Goal: Check status: Check status

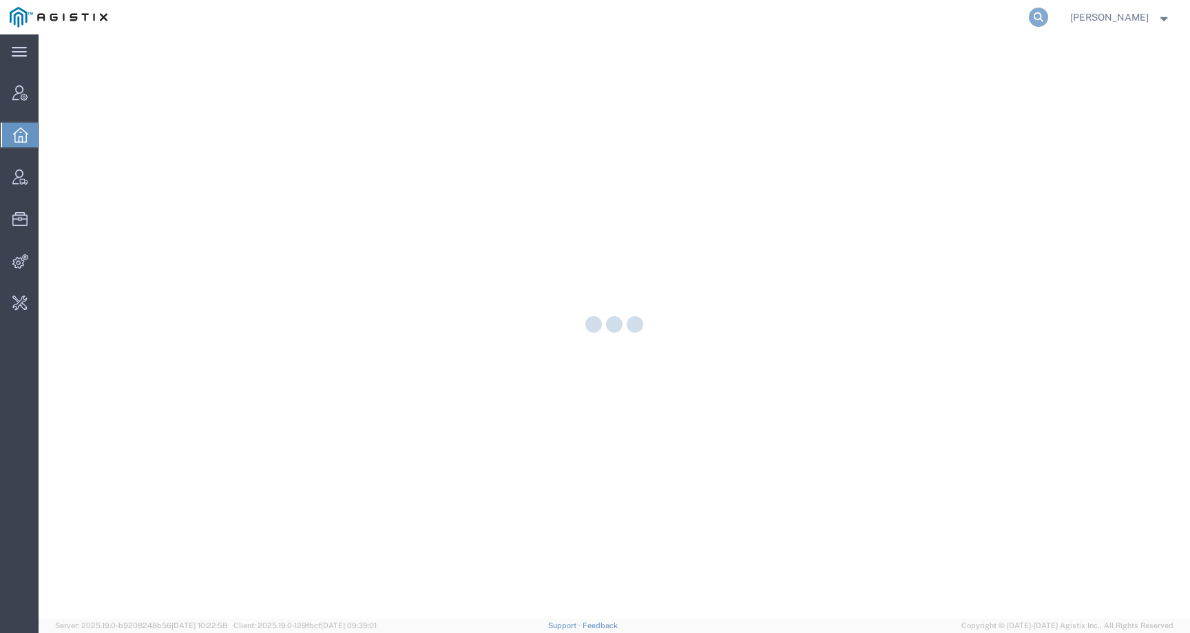
click at [1047, 14] on icon at bounding box center [1038, 17] width 19 height 19
click at [1006, 17] on input "search" at bounding box center [819, 17] width 419 height 33
paste input "56853202"
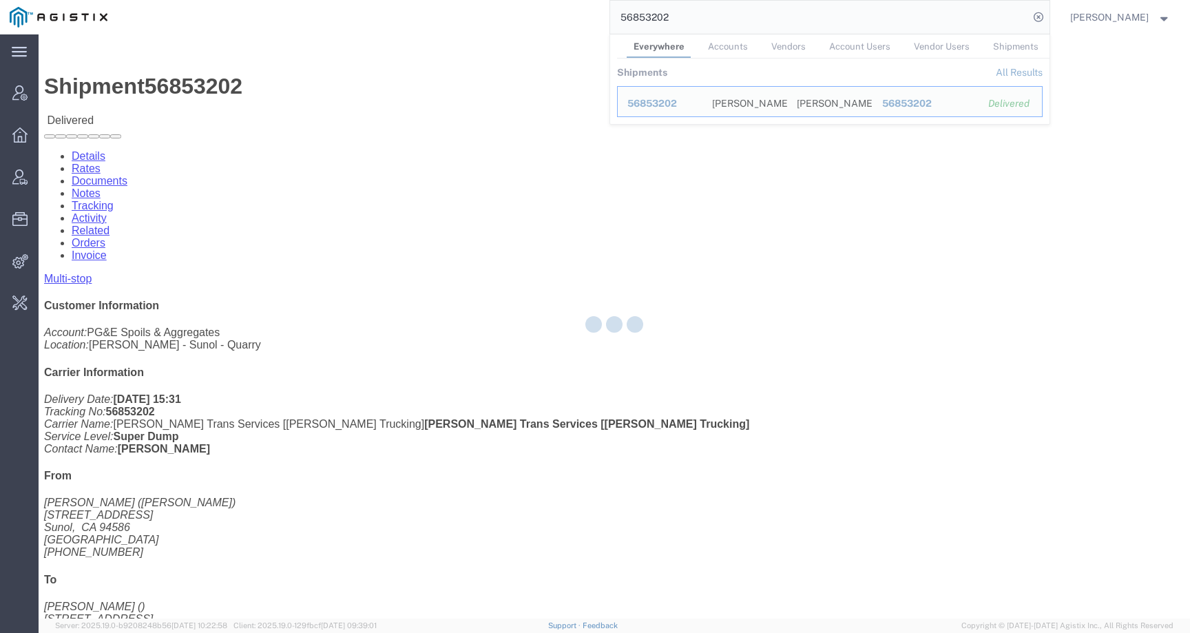
click at [185, 87] on div at bounding box center [614, 326] width 1151 height 584
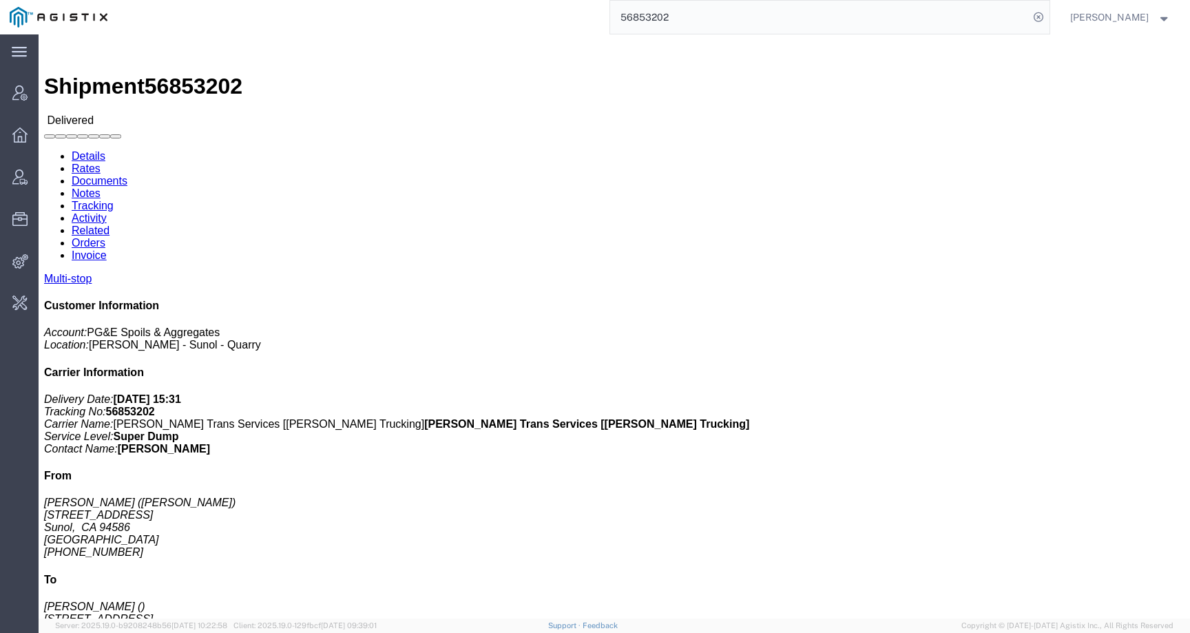
click link "Rates"
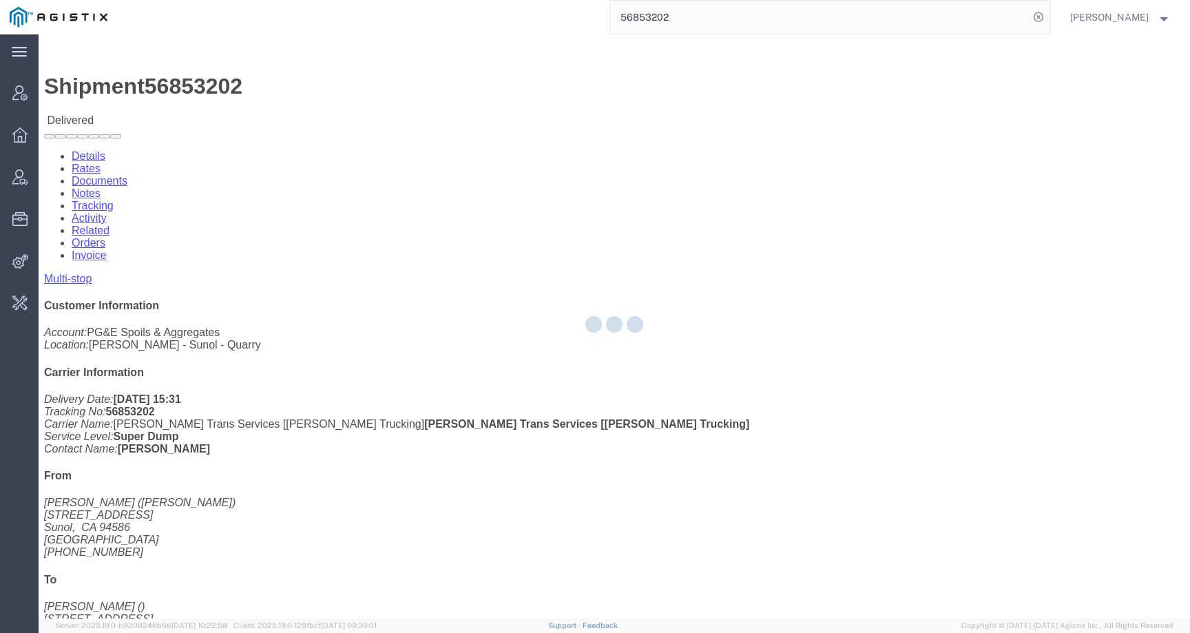
click at [189, 90] on div at bounding box center [614, 326] width 1151 height 584
click at [180, 84] on div at bounding box center [614, 326] width 1151 height 584
click at [191, 90] on div at bounding box center [614, 326] width 1151 height 584
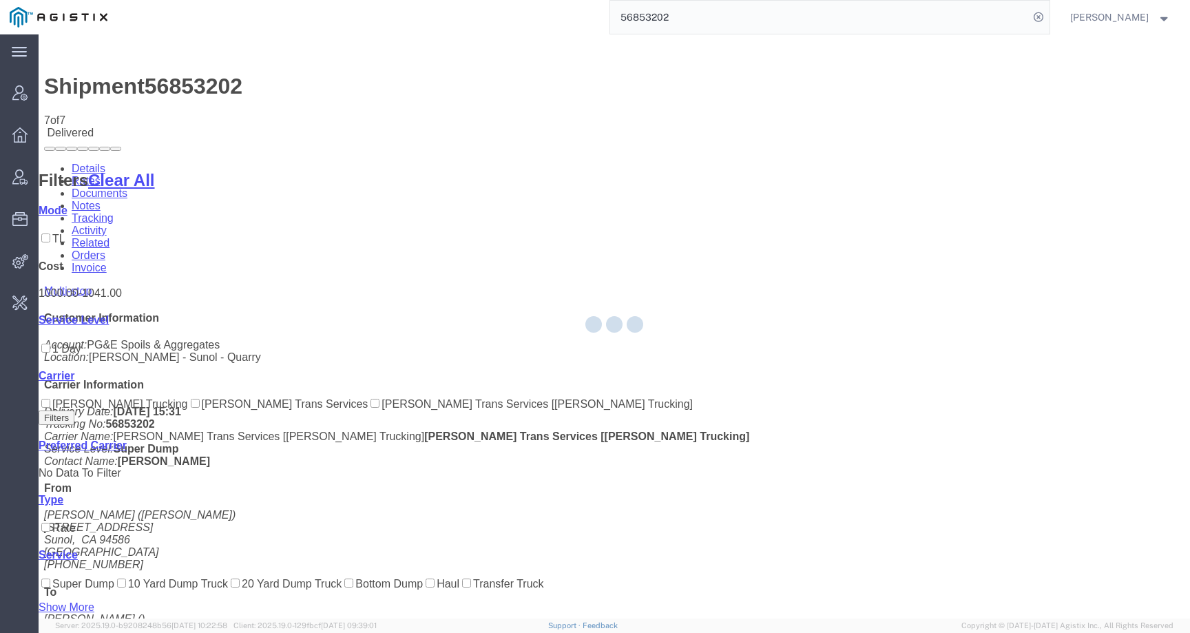
click at [198, 89] on div at bounding box center [614, 326] width 1151 height 584
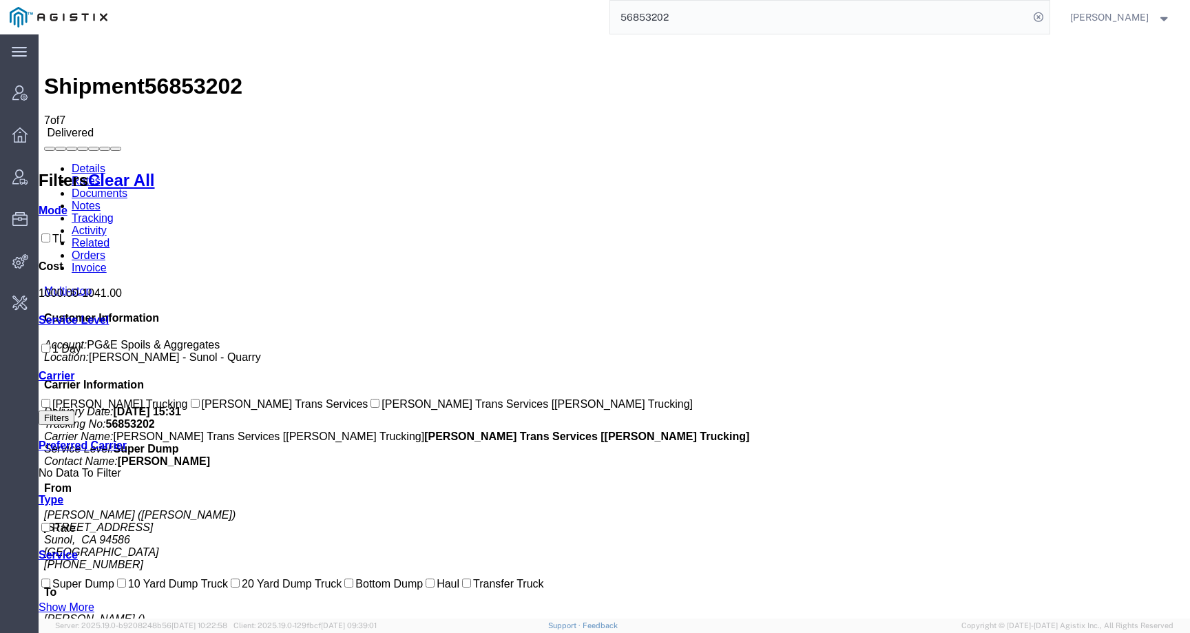
click at [127, 187] on link "Documents" at bounding box center [100, 193] width 56 height 12
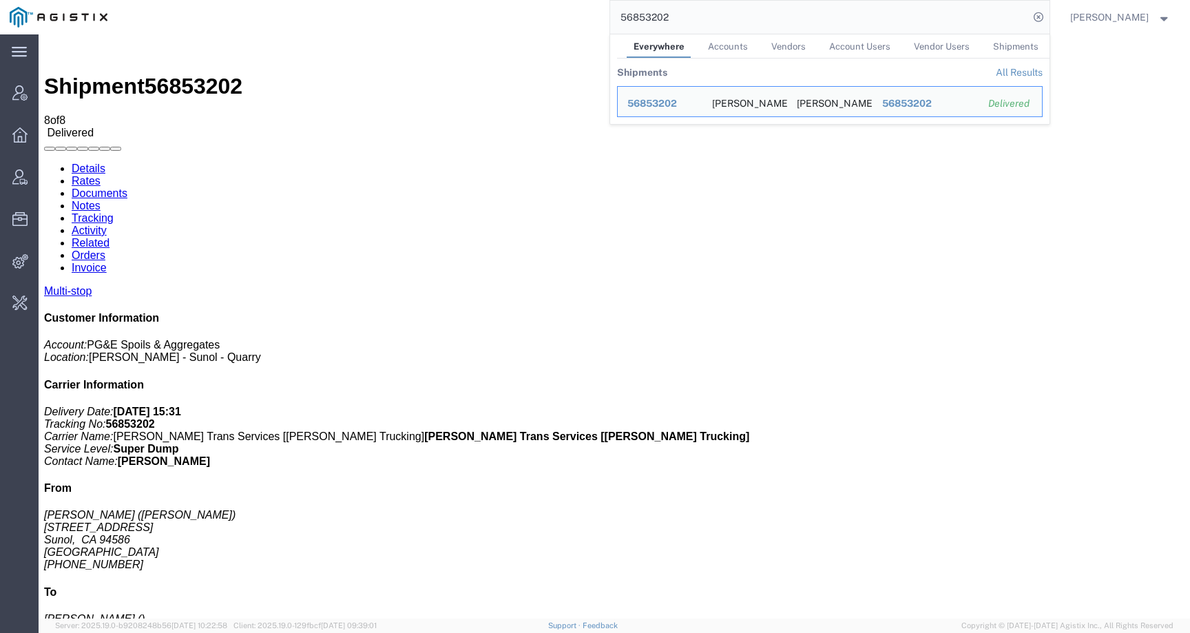
drag, startPoint x: 719, startPoint y: 19, endPoint x: 536, endPoint y: 19, distance: 182.5
click at [536, 19] on div "56853202 Everywhere Accounts Vendors Account Users Vendor Users Shipments Shipm…" at bounding box center [583, 17] width 932 height 34
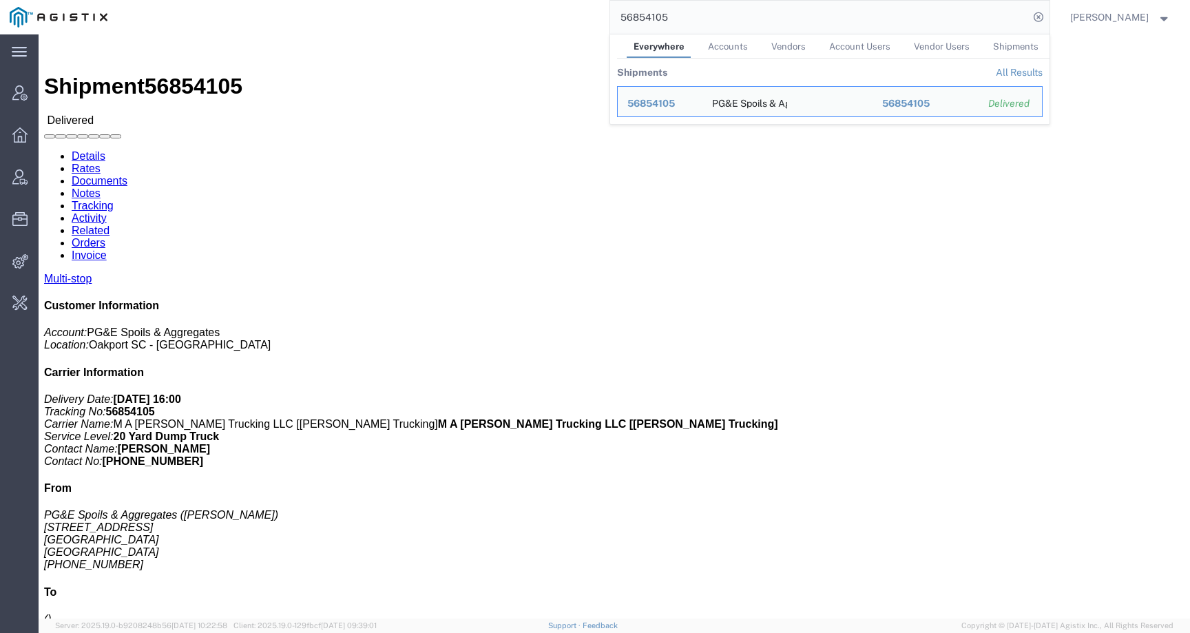
click link "Documents"
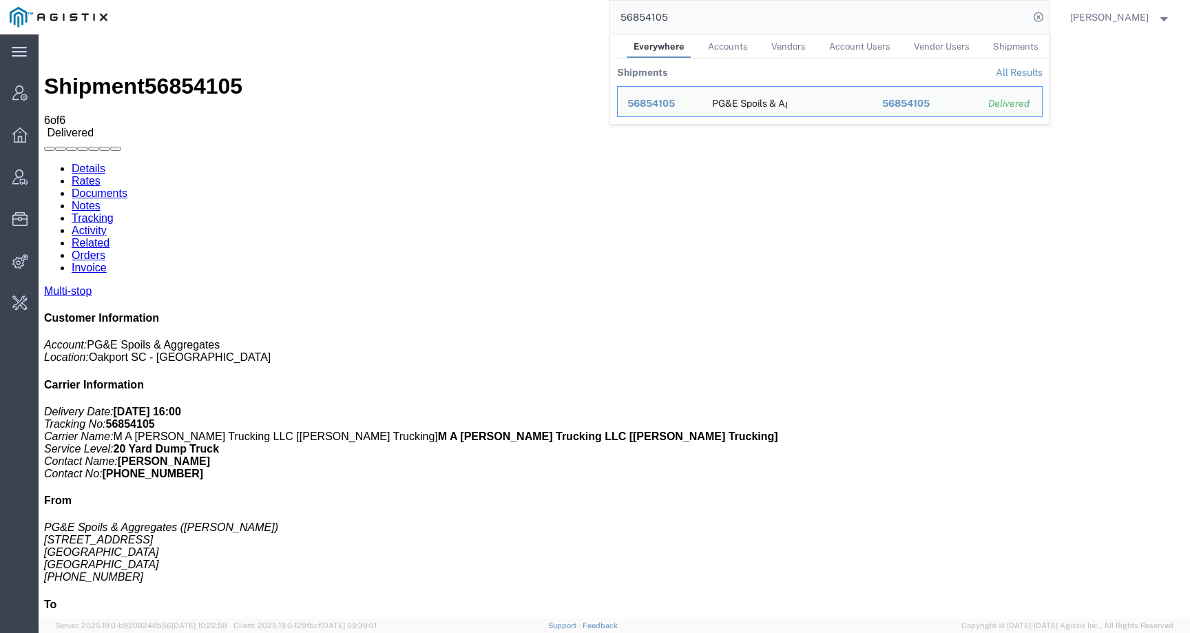
drag, startPoint x: 710, startPoint y: 13, endPoint x: 579, endPoint y: 20, distance: 131.0
click at [579, 20] on div "56854105 Everywhere Accounts Vendors Account Users Vendor Users Shipments Shipm…" at bounding box center [583, 17] width 932 height 34
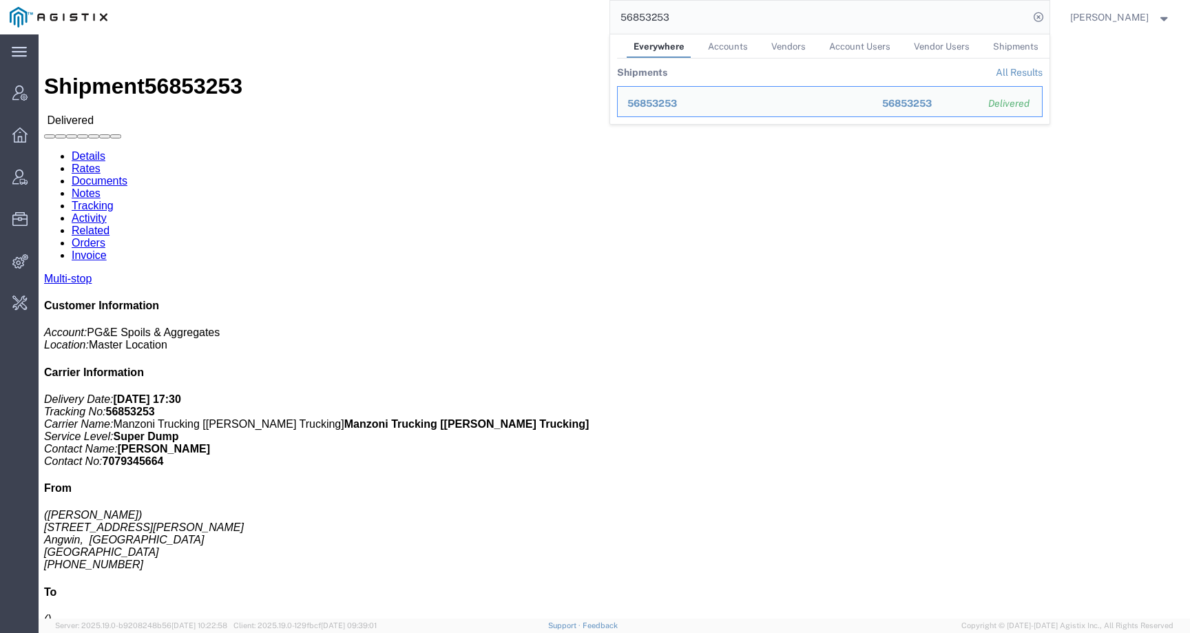
click link "Documents"
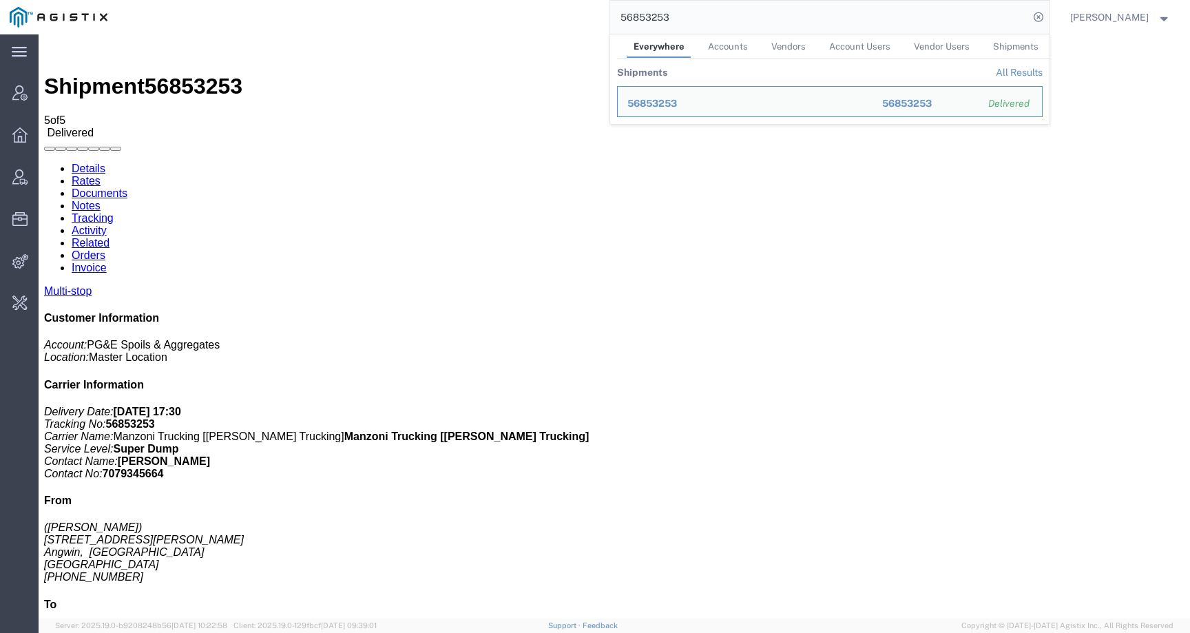
drag, startPoint x: 686, startPoint y: 20, endPoint x: 512, endPoint y: 6, distance: 174.1
click at [512, 6] on div "56853253 Everywhere Accounts Vendors Account Users Vendor Users Shipments Shipm…" at bounding box center [583, 17] width 932 height 34
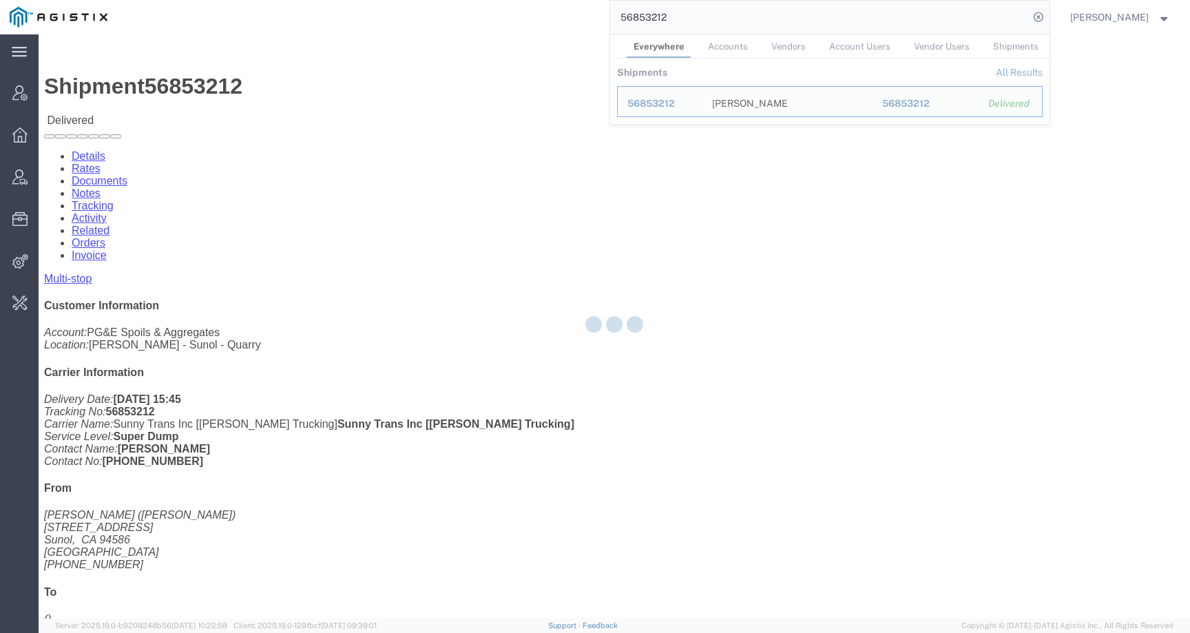
click at [662, 12] on input "56853212" at bounding box center [819, 17] width 419 height 33
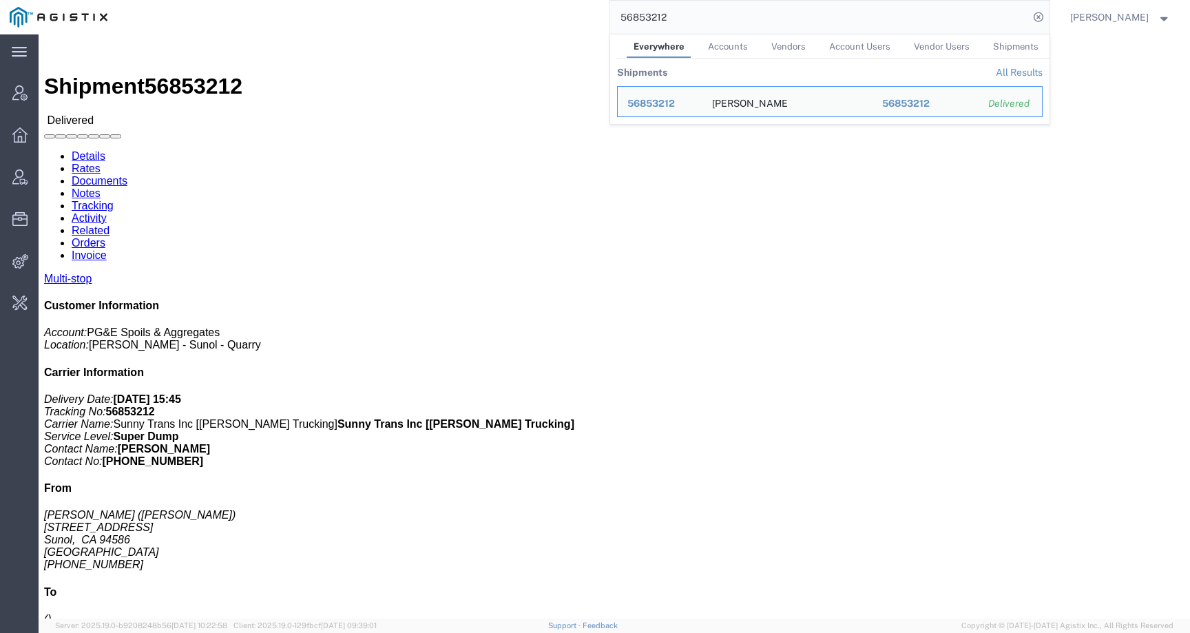
click at [662, 12] on input "56853212" at bounding box center [819, 17] width 419 height 33
click link "Documents"
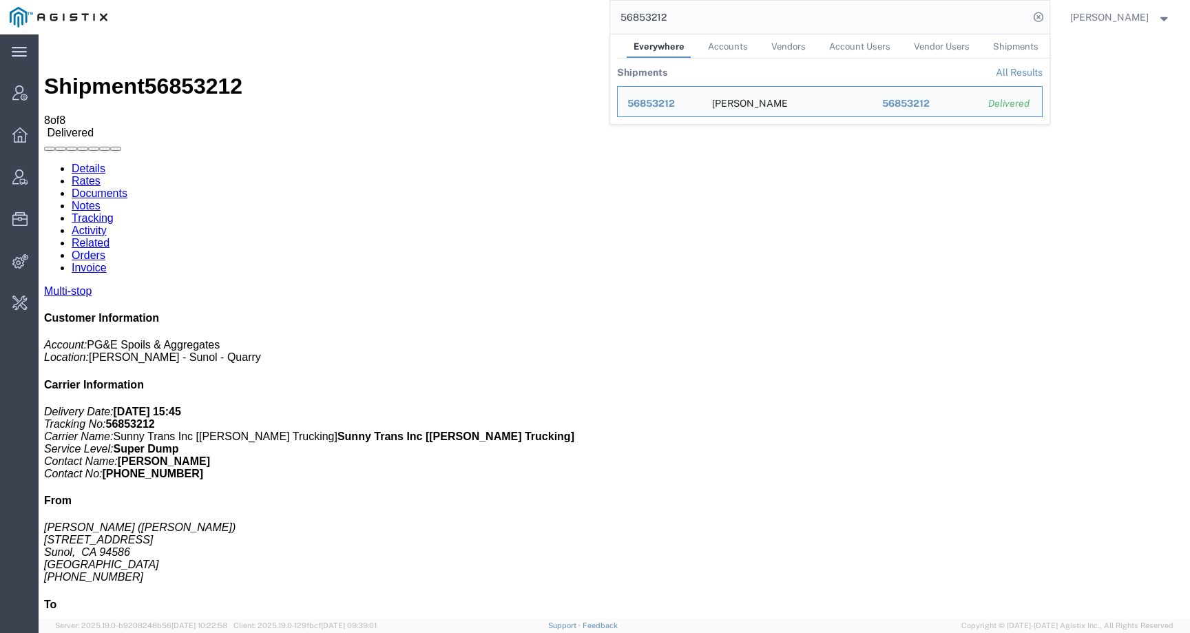
drag, startPoint x: 691, startPoint y: 19, endPoint x: 534, endPoint y: 14, distance: 157.8
click at [534, 14] on div "56853212 Everywhere Accounts Vendors Account Users Vendor Users Shipments Shipm…" at bounding box center [583, 17] width 932 height 34
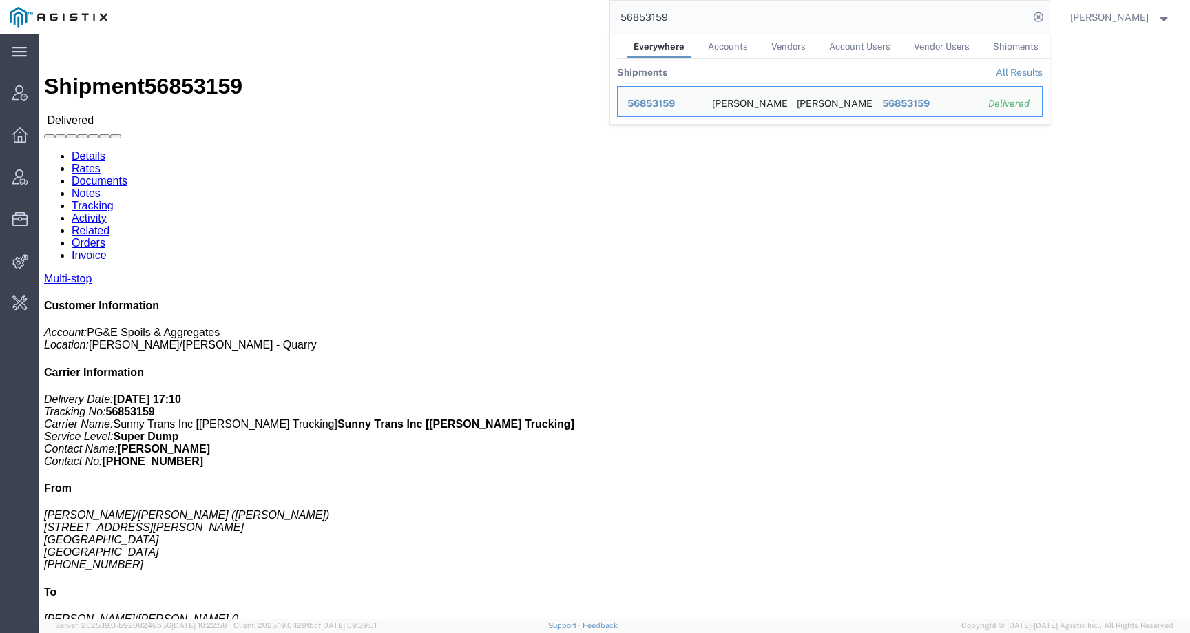
click link "Documents"
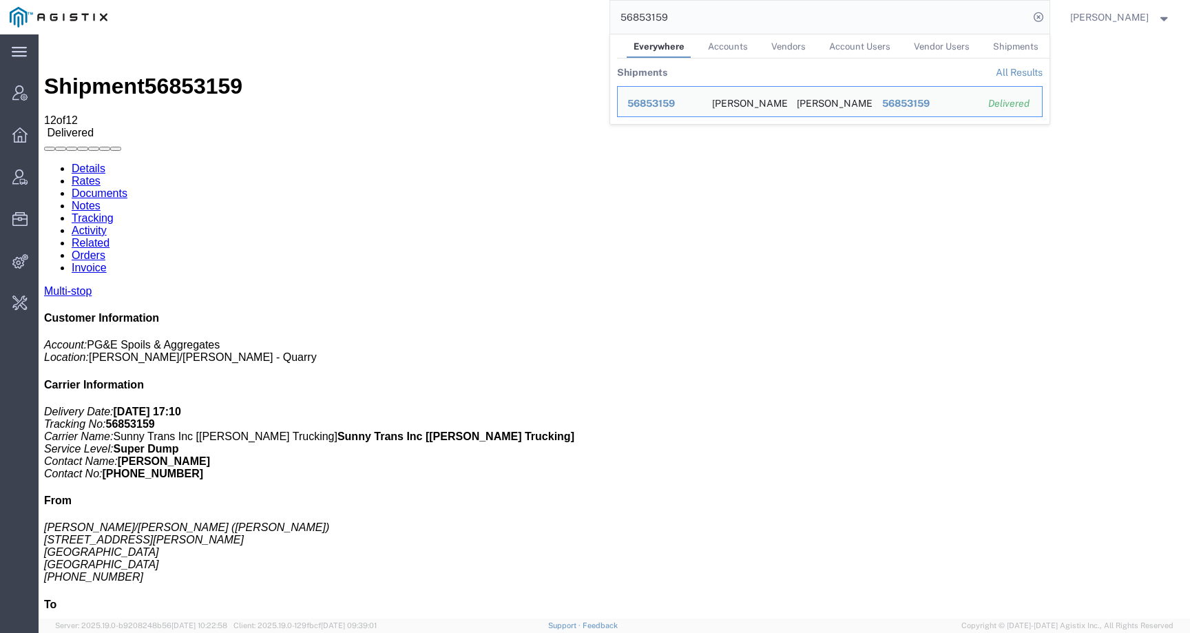
drag, startPoint x: 707, startPoint y: 20, endPoint x: 555, endPoint y: 12, distance: 152.4
click at [555, 12] on div "56853159 Everywhere Accounts Vendors Account Users Vendor Users Shipments Shipm…" at bounding box center [583, 17] width 932 height 34
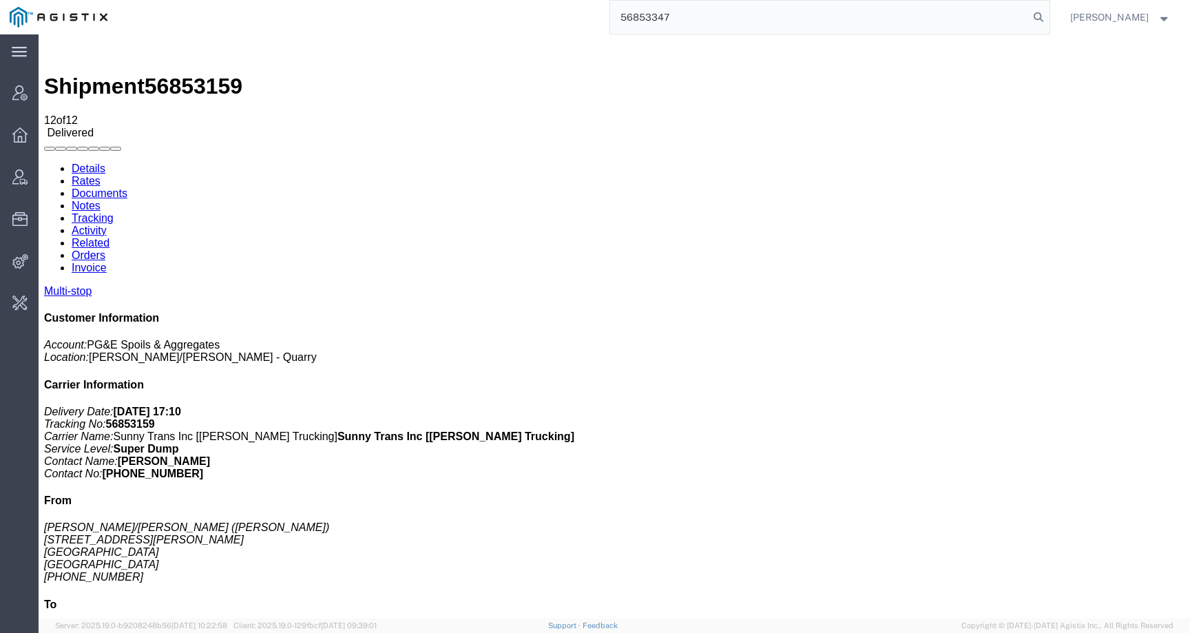
type input "56853347"
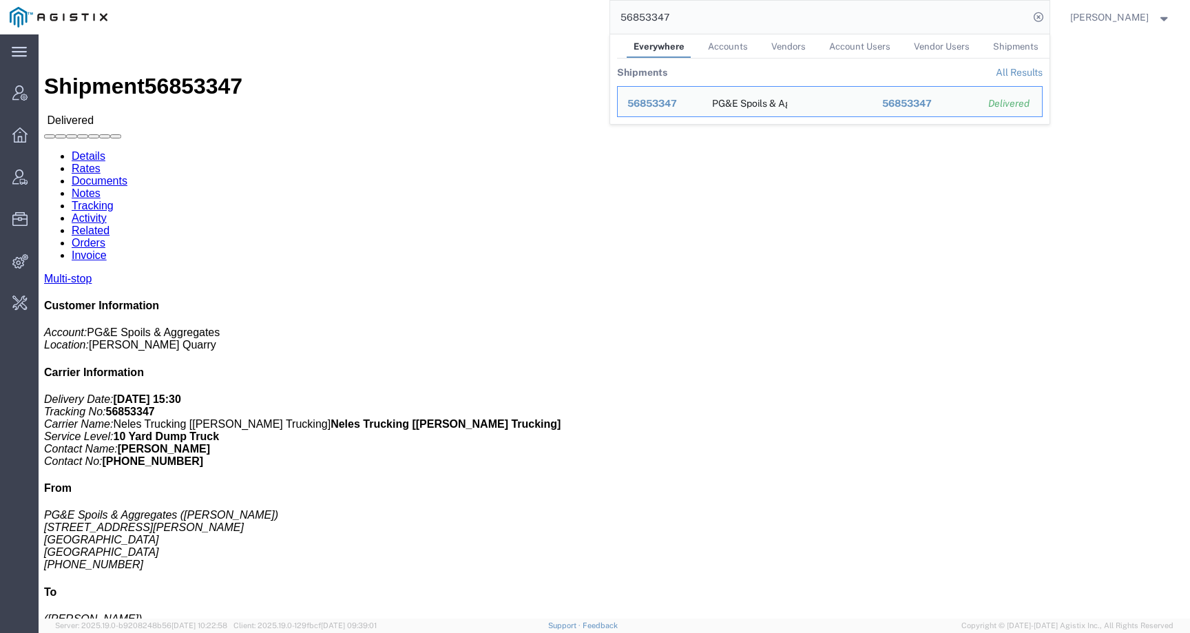
click link "Documents"
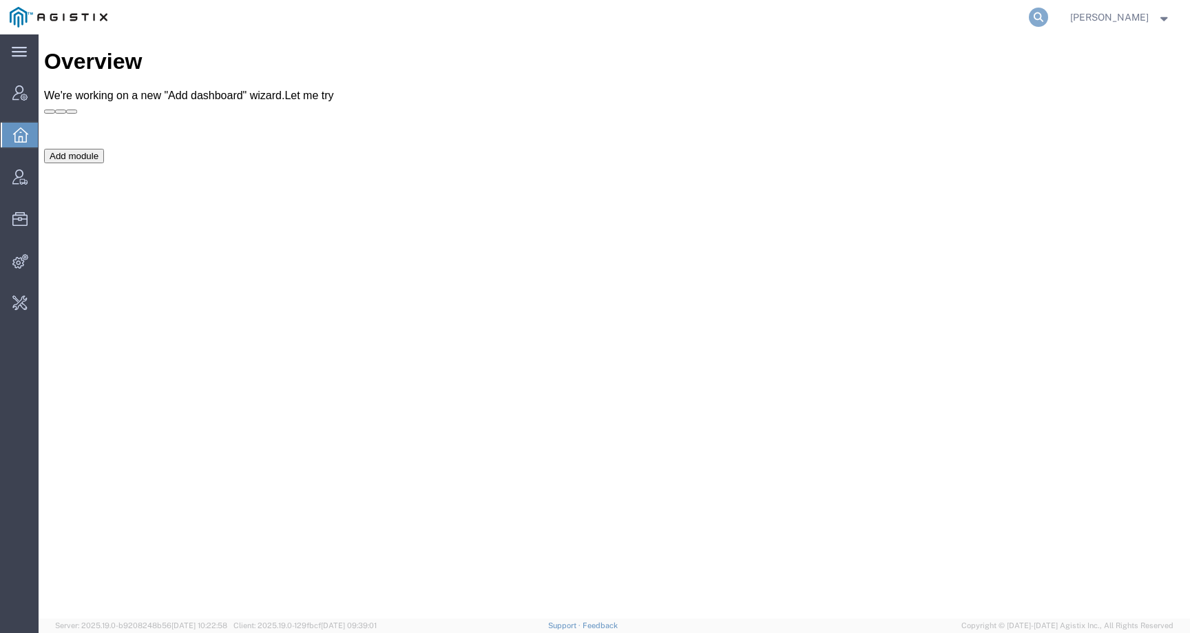
click at [1048, 16] on icon at bounding box center [1038, 17] width 19 height 19
click at [1016, 16] on input "search" at bounding box center [819, 17] width 419 height 33
paste input "56875420"
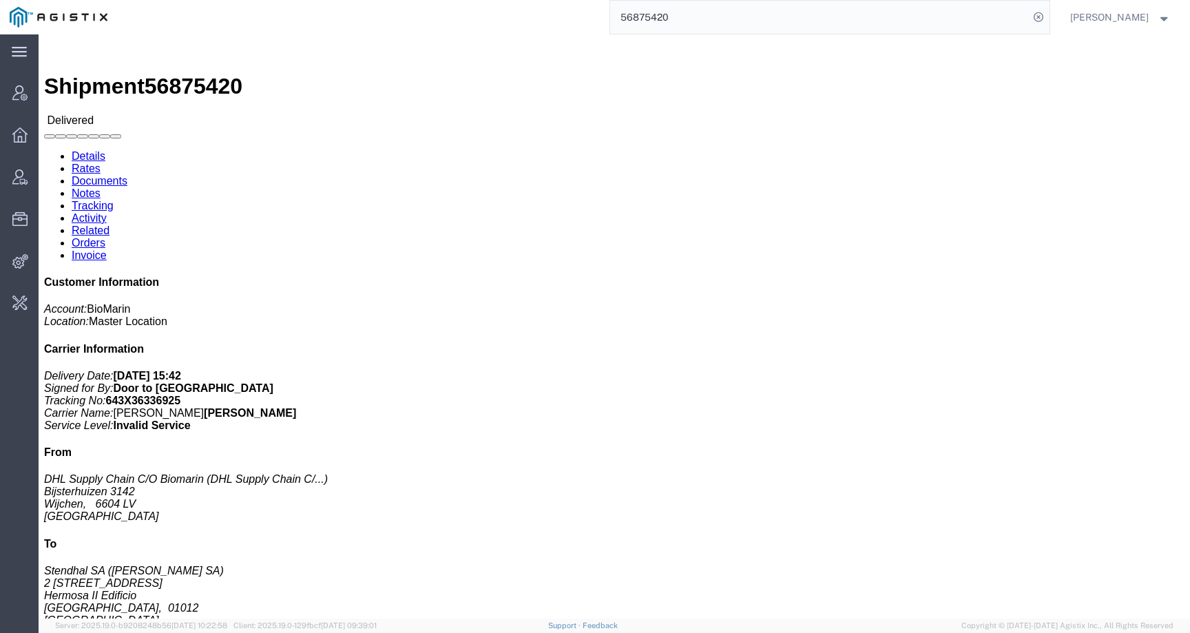
click p "Total value: EUR"
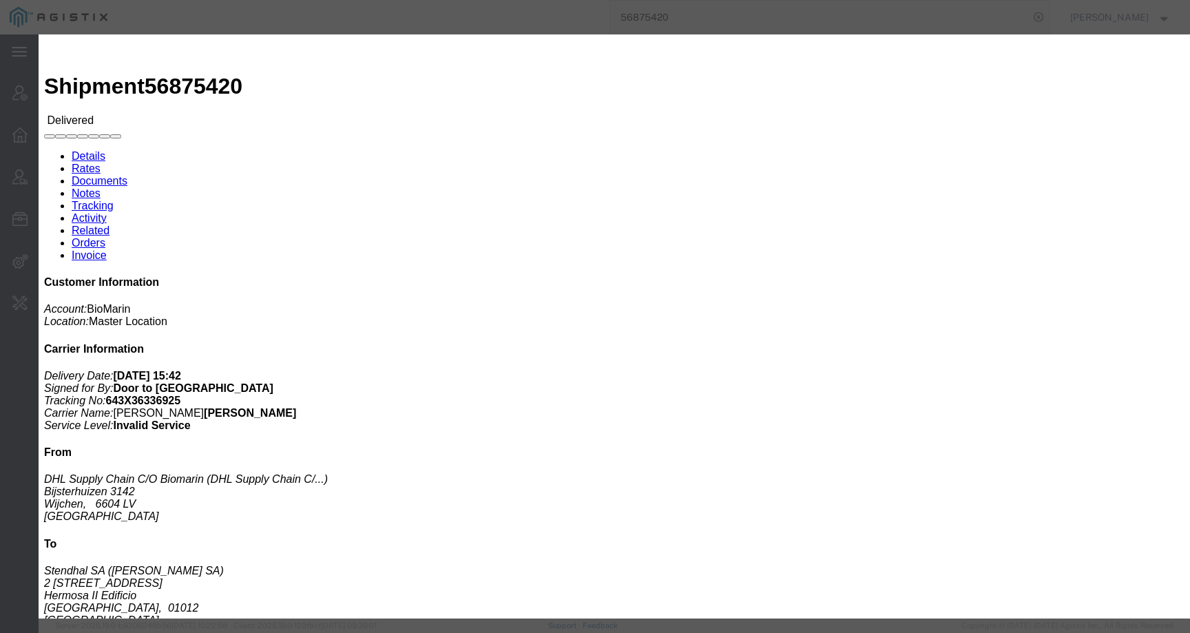
click div
drag, startPoint x: 950, startPoint y: 37, endPoint x: 897, endPoint y: 37, distance: 53.7
click button "button"
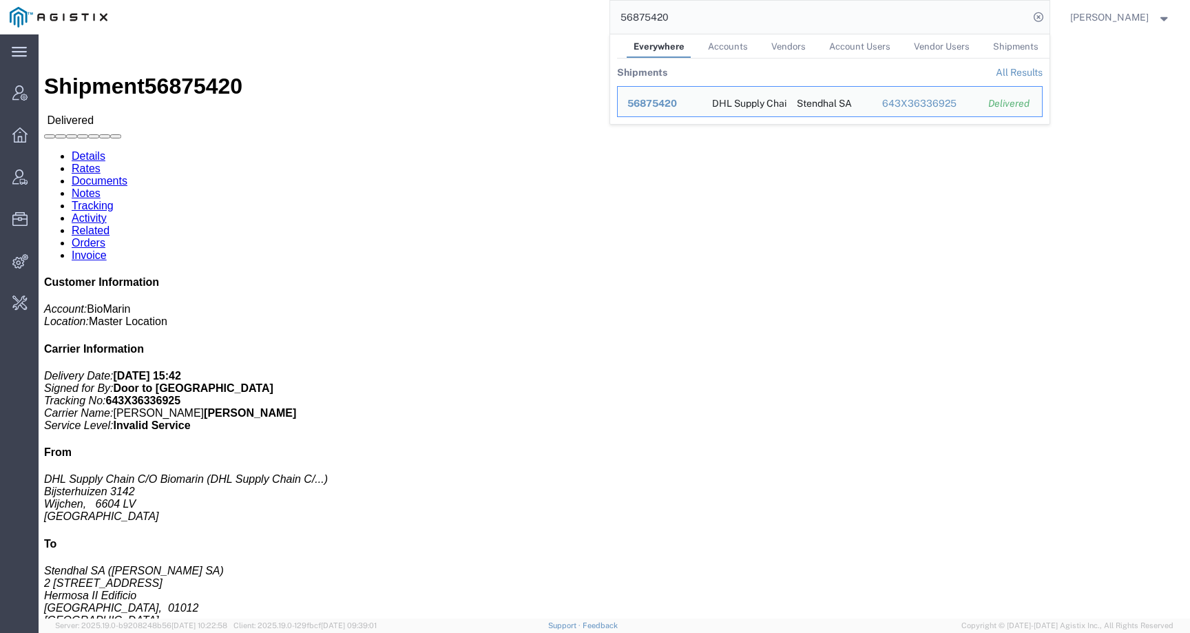
drag, startPoint x: 723, startPoint y: 17, endPoint x: 521, endPoint y: 17, distance: 201.8
click at [521, 17] on div "56875420 Everywhere Accounts Vendors Account Users Vendor Users Shipments Shipm…" at bounding box center [583, 17] width 932 height 34
paste input "1"
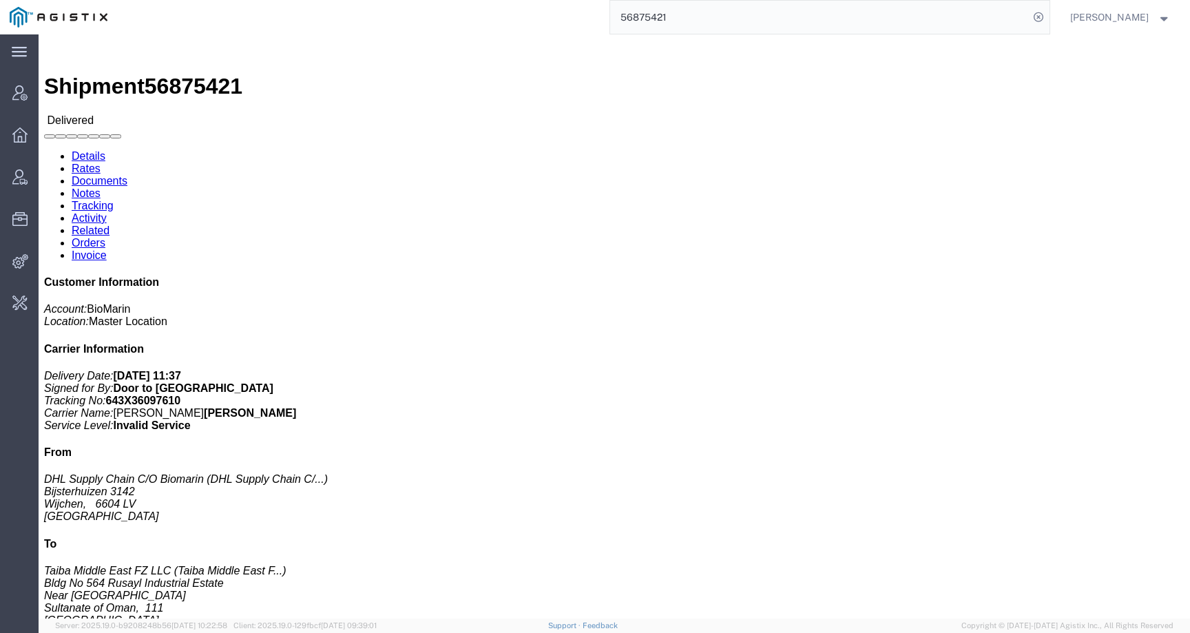
click h3 "VIM 5MG/VL AT DE IE"
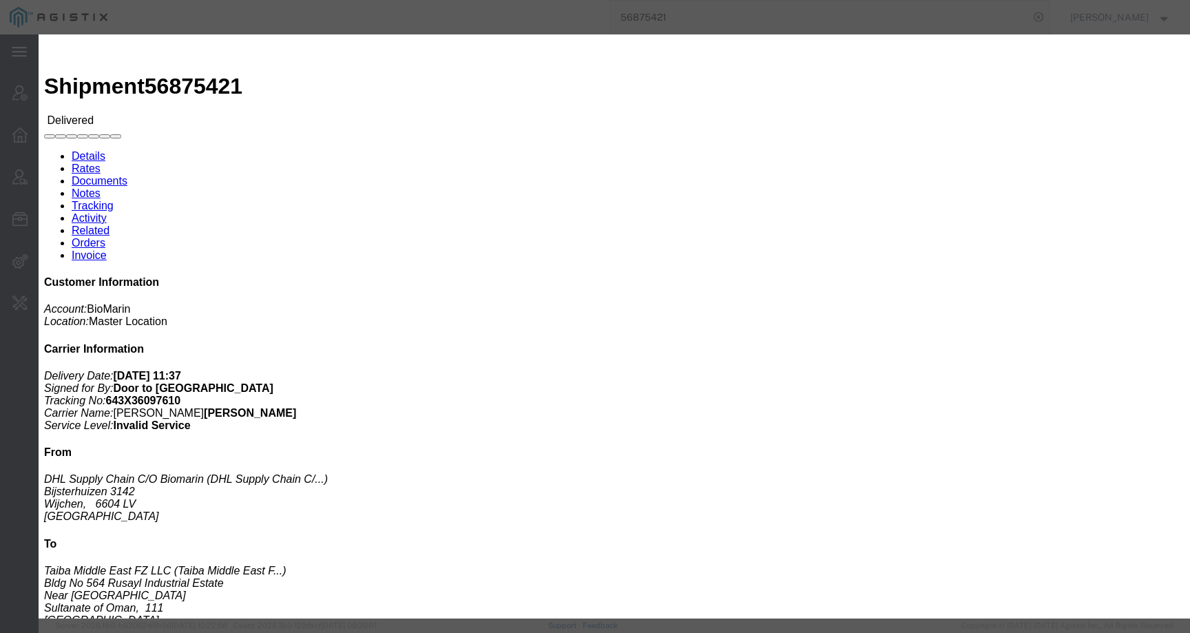
click icon "button"
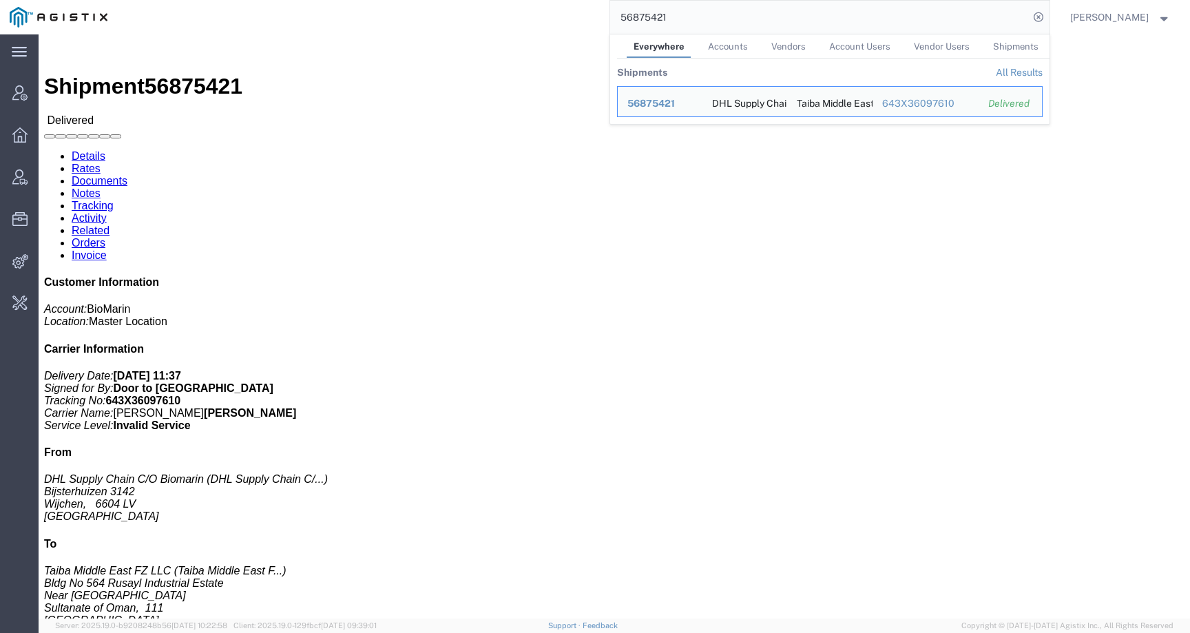
drag, startPoint x: 733, startPoint y: 19, endPoint x: 505, endPoint y: 12, distance: 228.7
click at [505, 12] on div "56875421 Everywhere Accounts Vendors Account Users Vendor Users Shipments Shipm…" at bounding box center [583, 17] width 932 height 34
paste input "2"
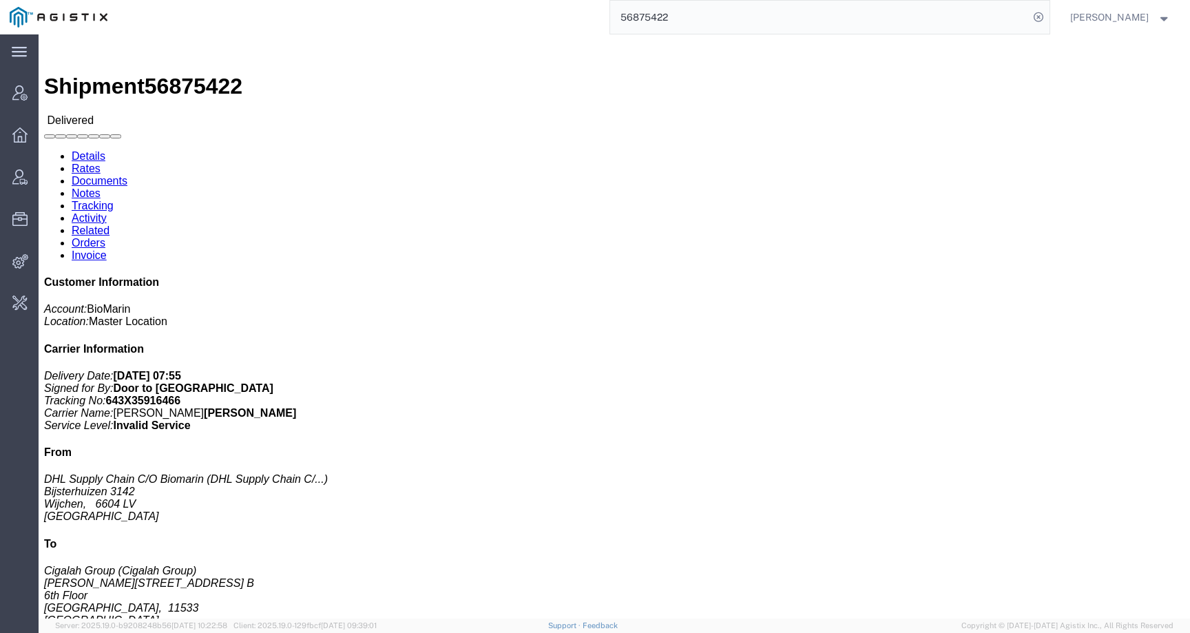
click h3 "VOX 10X 0.56MG/VL 10X 0.7ML/DWS IE ES PT"
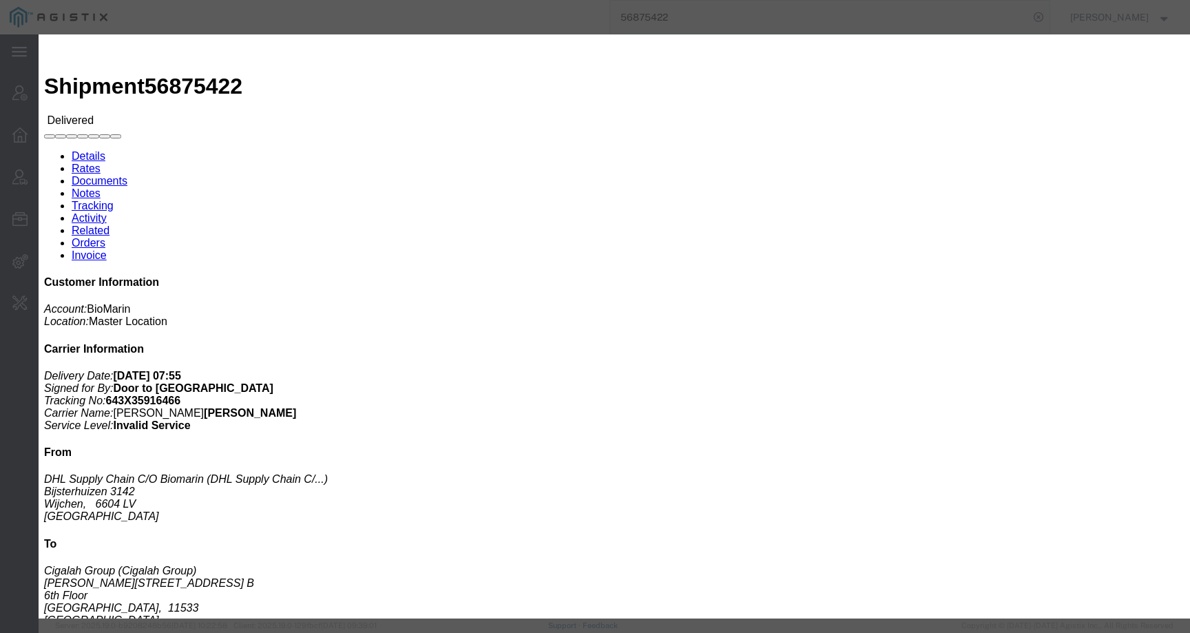
click icon "button"
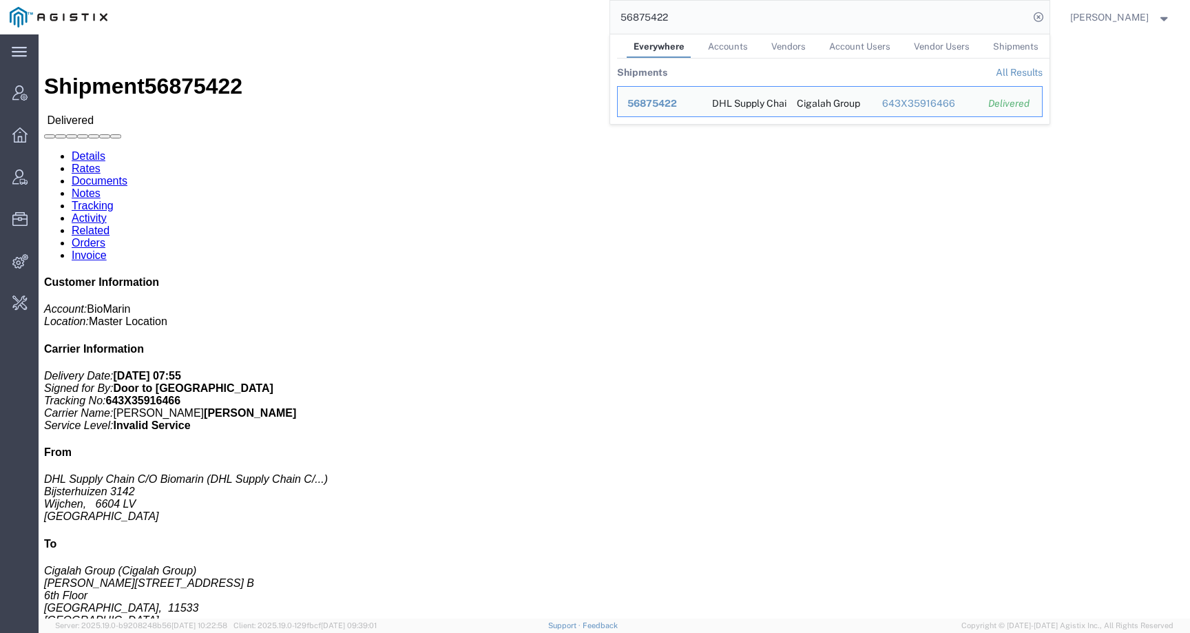
drag, startPoint x: 698, startPoint y: 12, endPoint x: 490, endPoint y: 11, distance: 208.0
click at [490, 12] on div "56875422 Everywhere Accounts Vendors Account Users Vendor Users Shipments Shipm…" at bounding box center [583, 17] width 932 height 34
paste input "18"
click div "1 Total weight: 0.00 LBS ( dim ) Dimensions: L 0.00 x W 0.00 x H 0.00 IN Device…"
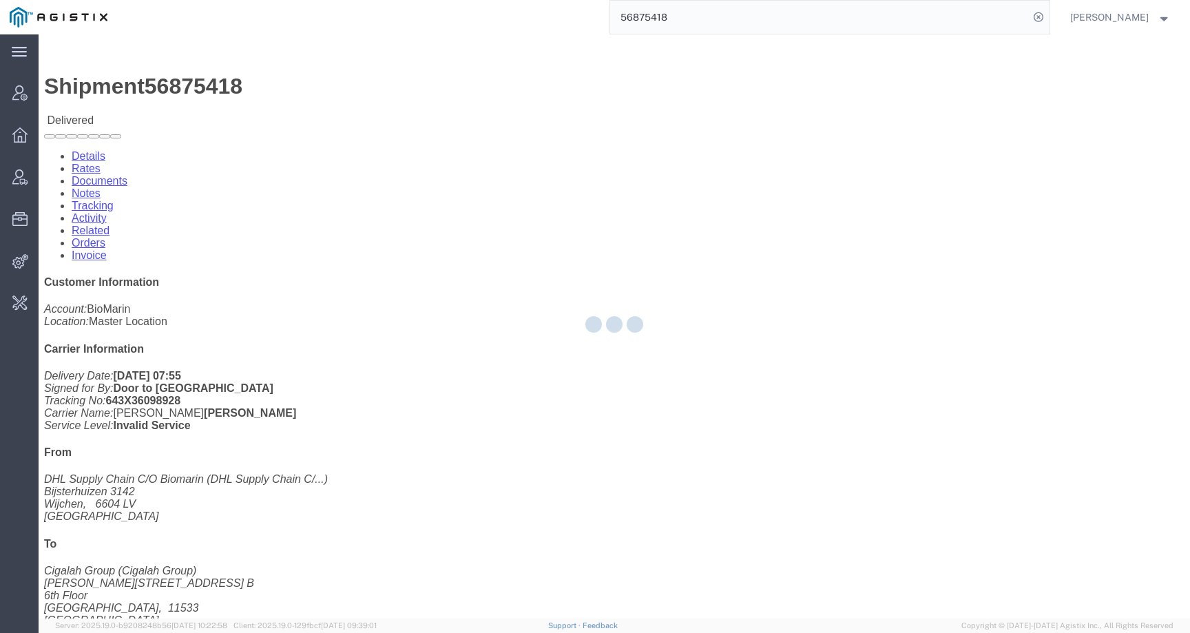
click at [236, 499] on div at bounding box center [614, 326] width 1151 height 584
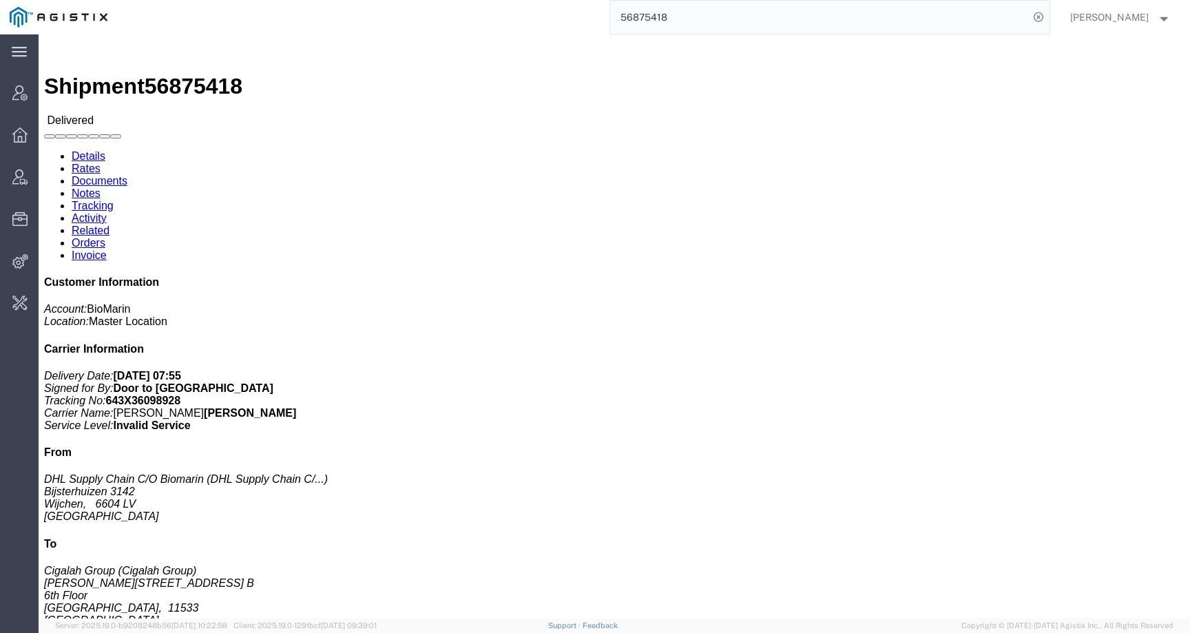
click h3 "VOX 10X 0.56MG/VL 10X 0.7ML/DWS IE ES PT"
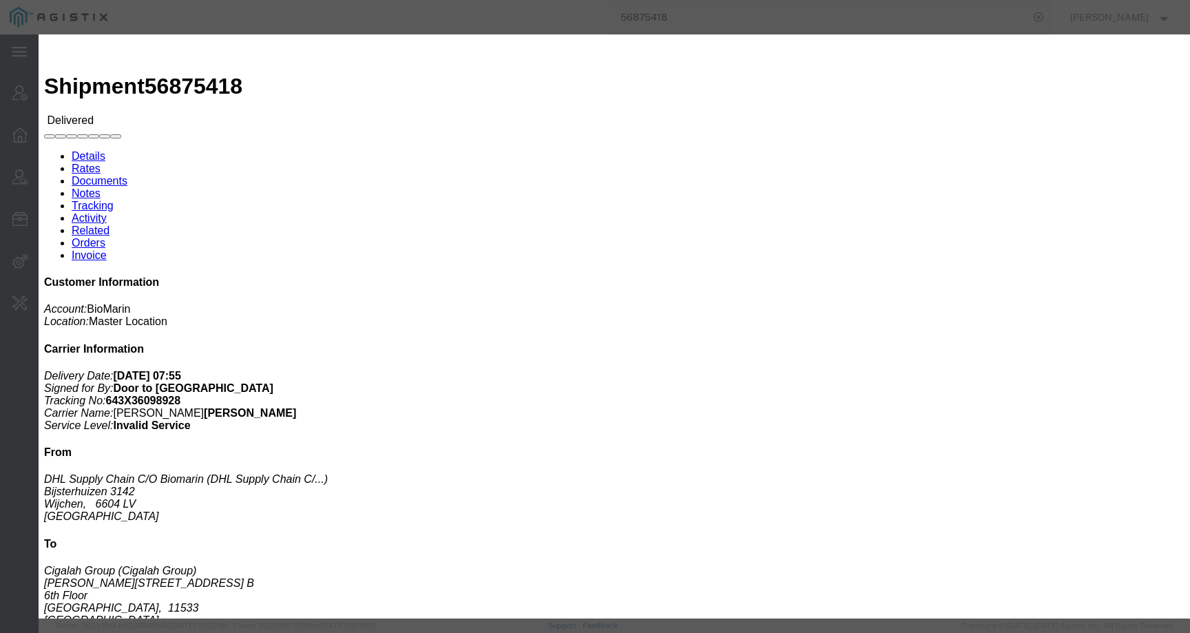
click icon "button"
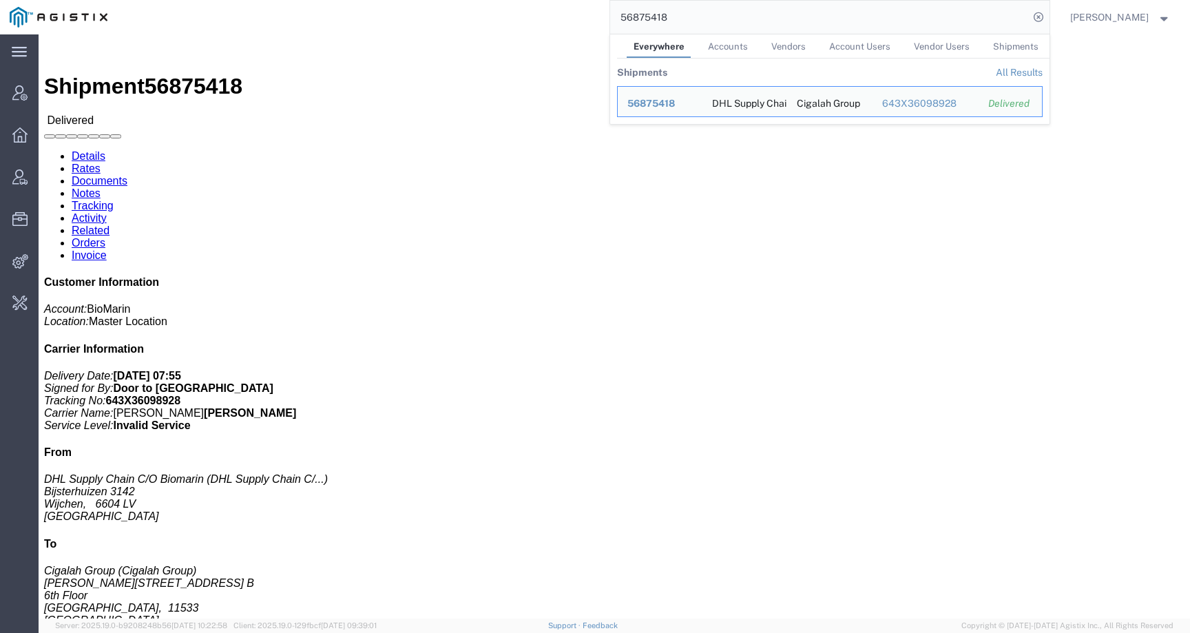
drag, startPoint x: 695, startPoint y: 14, endPoint x: 581, endPoint y: 10, distance: 113.7
click at [581, 10] on div "56875418 Everywhere Accounts Vendors Account Users Vendor Users Shipments Shipm…" at bounding box center [583, 17] width 932 height 34
paste input "23"
click div "VOX 10X 1.2MG/VL 10X 0.6ML/DWS IE ES PT Pieces: 36.00 Each Total value: EUR SKU…"
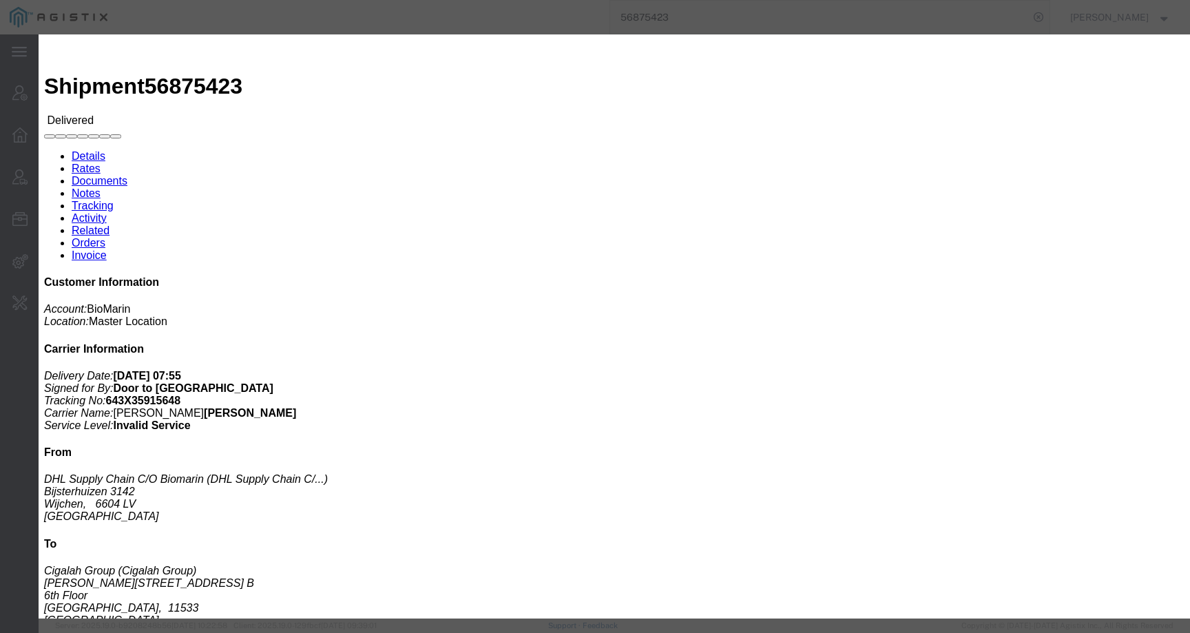
click div
click icon "button"
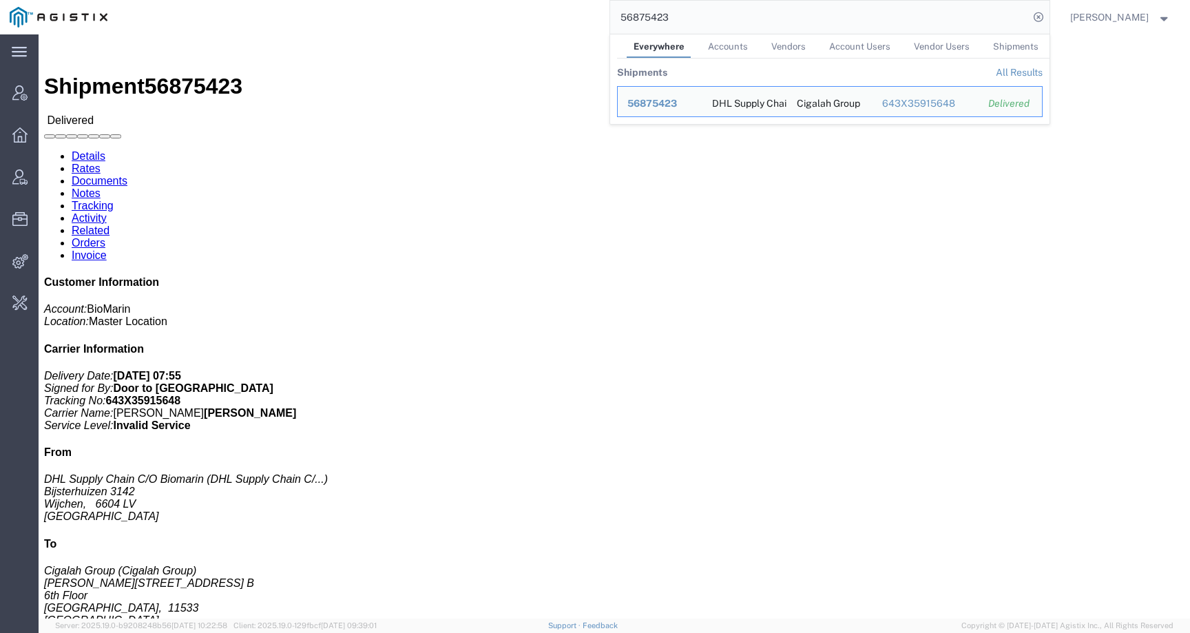
drag, startPoint x: 700, startPoint y: 17, endPoint x: 510, endPoint y: 14, distance: 189.4
click at [510, 14] on div "56875423 Everywhere Accounts Vendors Account Users Vendor Users Shipments Shipm…" at bounding box center [583, 17] width 932 height 34
paste input "6"
click h3 "VOX 10X 0.56MG/VL 10X 0.7ML/DWS IE ES PT"
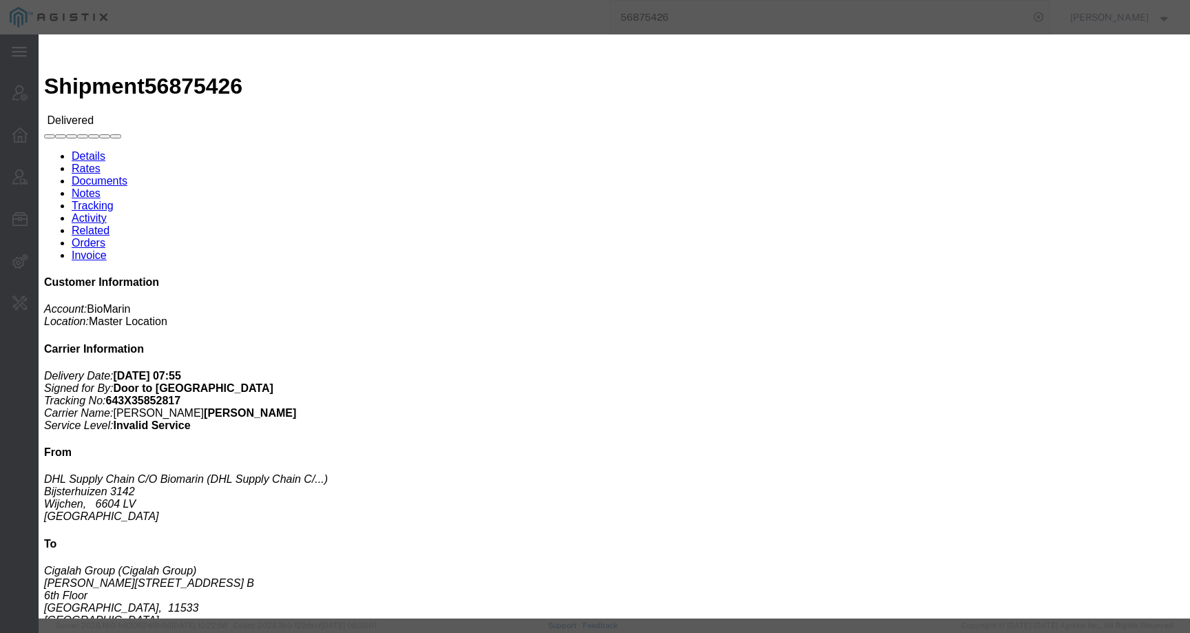
click icon "button"
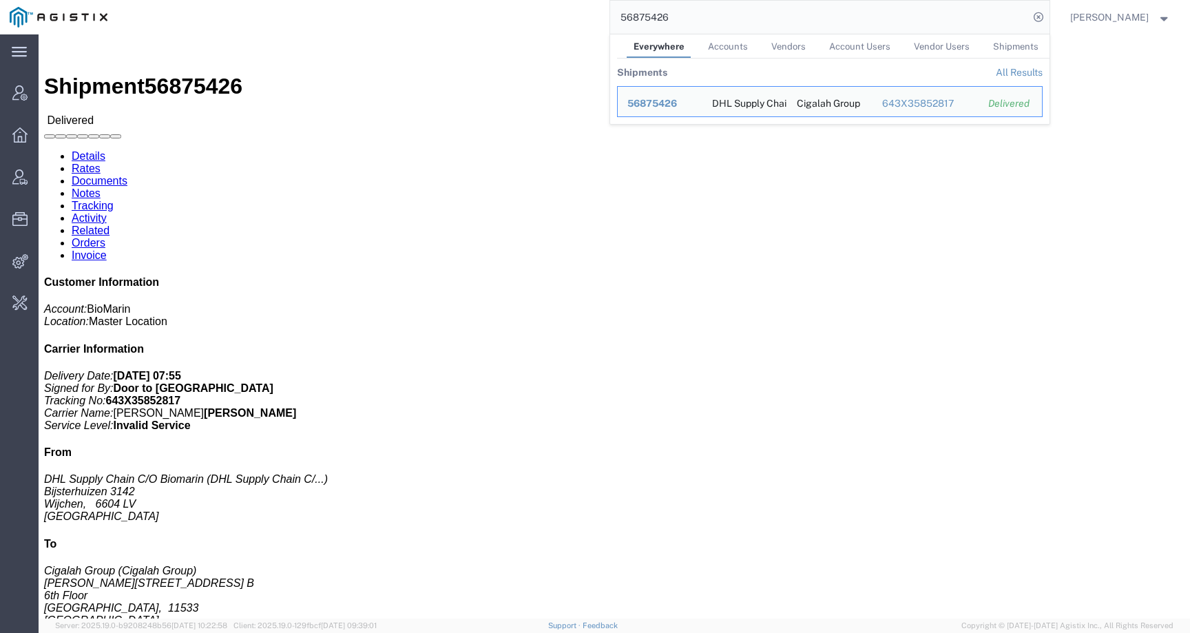
drag, startPoint x: 719, startPoint y: 19, endPoint x: 485, endPoint y: 15, distance: 234.1
click at [485, 15] on div "56875426 Everywhere Accounts Vendors Account Users Vendor Users Shipments Shipm…" at bounding box center [583, 17] width 932 height 34
paste input "90495"
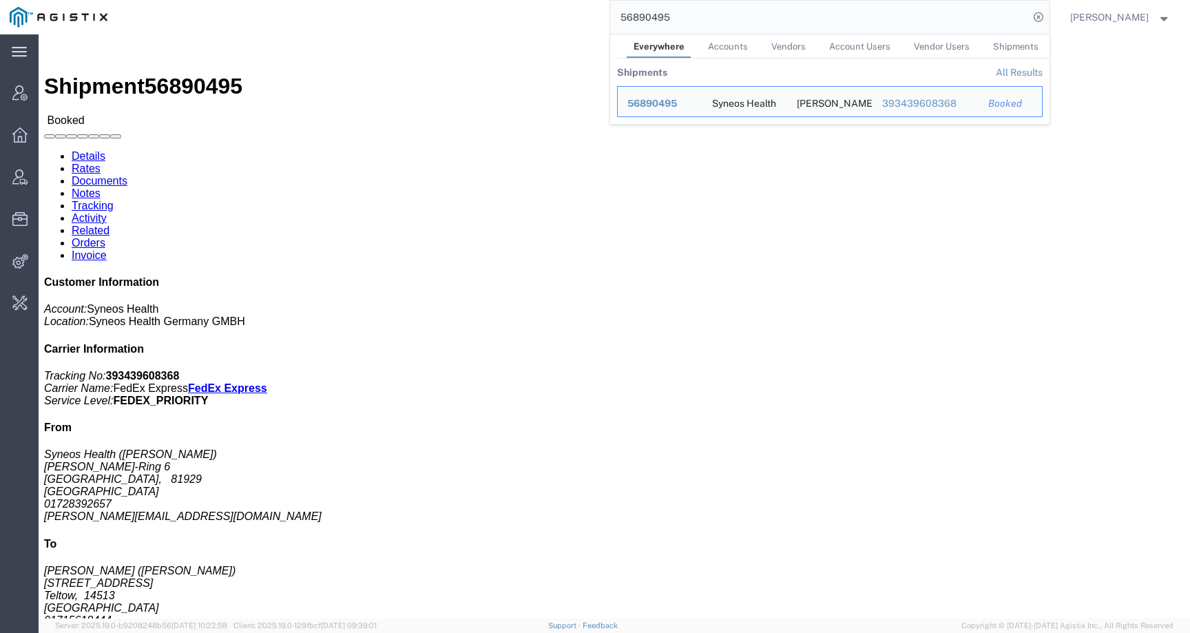
drag, startPoint x: 722, startPoint y: 14, endPoint x: 539, endPoint y: 14, distance: 183.2
click at [538, 14] on div "56890495 Everywhere Accounts Vendors Account Users Vendor Users Shipments Shipm…" at bounding box center [583, 17] width 932 height 34
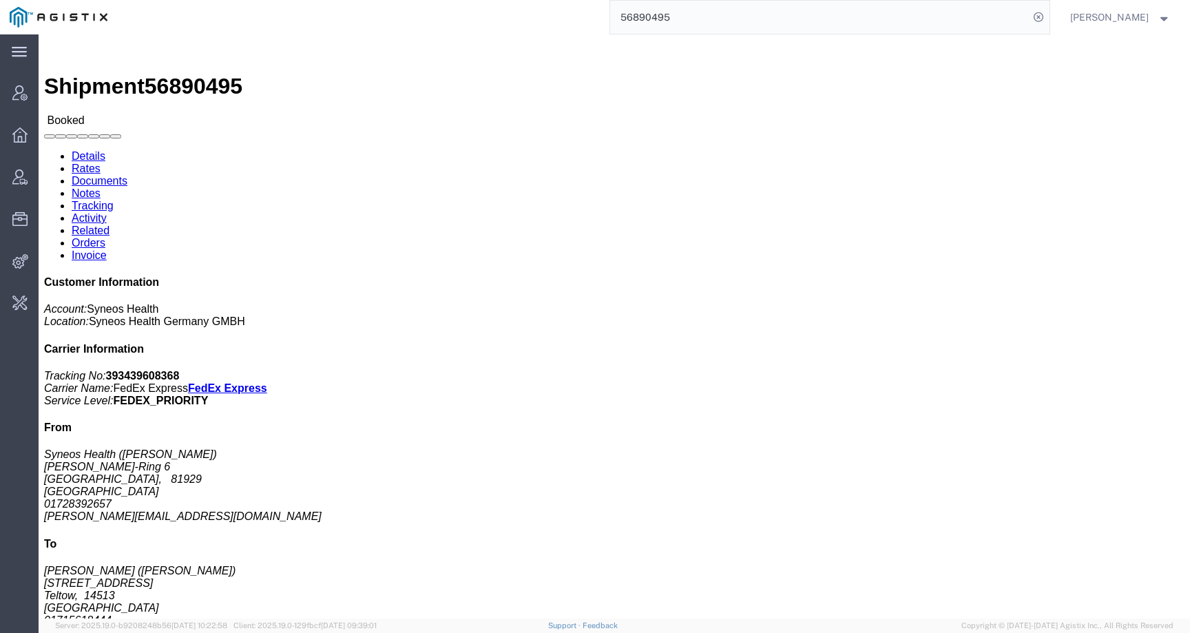
paste input "75424"
type input "56875424"
